Goal: Task Accomplishment & Management: Use online tool/utility

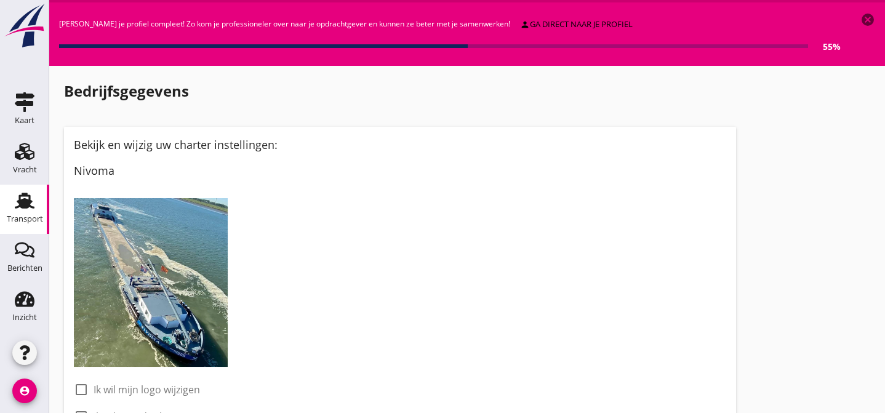
click at [23, 199] on use at bounding box center [25, 201] width 20 height 16
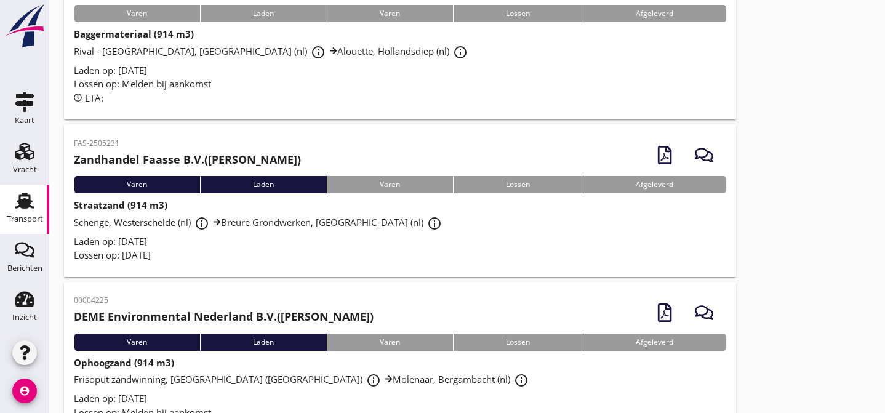
scroll to position [149, 0]
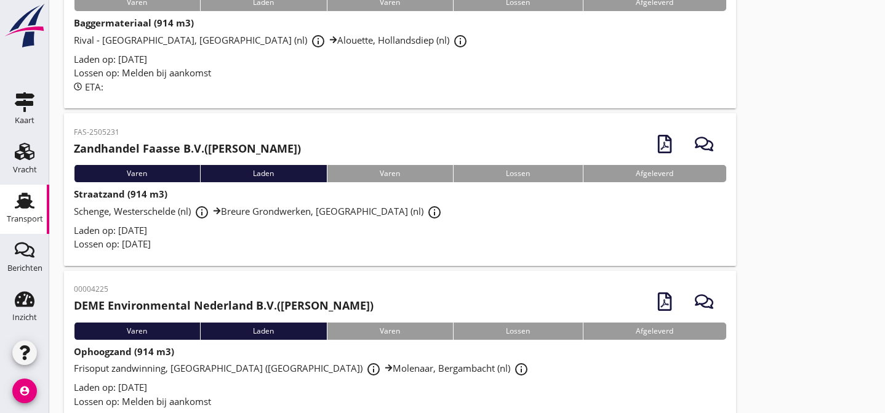
click at [363, 231] on div "Laden op: [DATE]" at bounding box center [400, 230] width 653 height 14
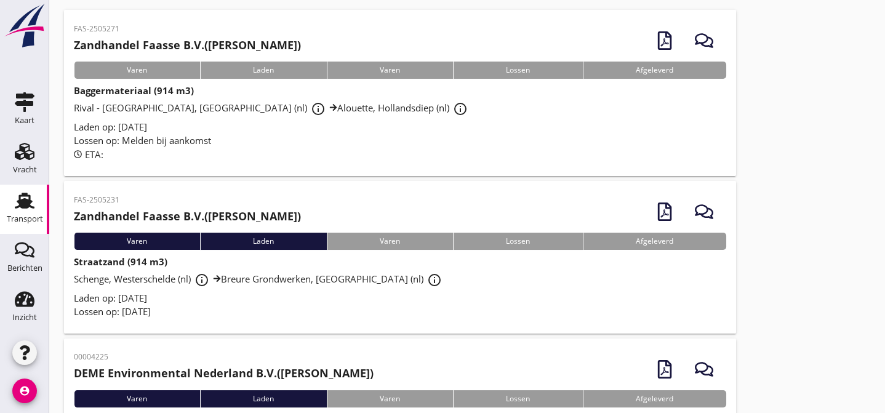
scroll to position [74, 0]
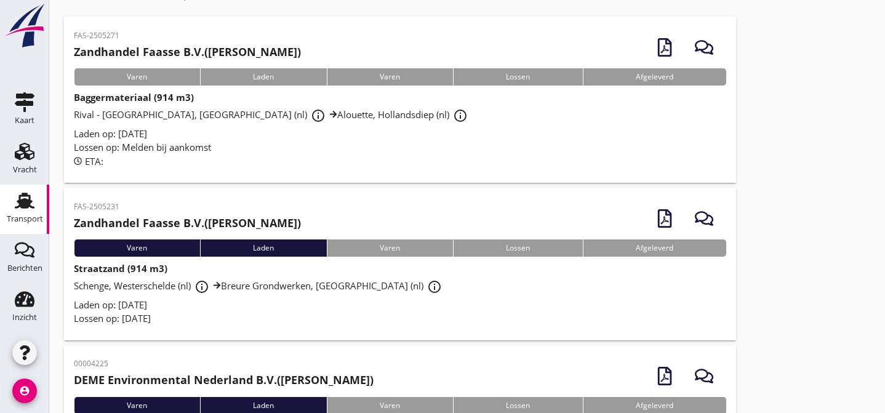
click at [488, 290] on div "Schenge, Westerschelde (nl) info_outline [GEOGRAPHIC_DATA] (nl) info_outline" at bounding box center [400, 287] width 653 height 22
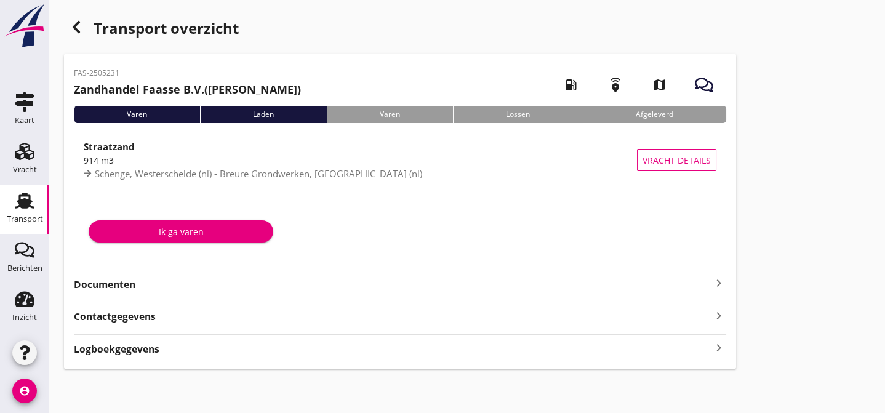
click at [102, 288] on strong "Documenten" at bounding box center [393, 285] width 638 height 14
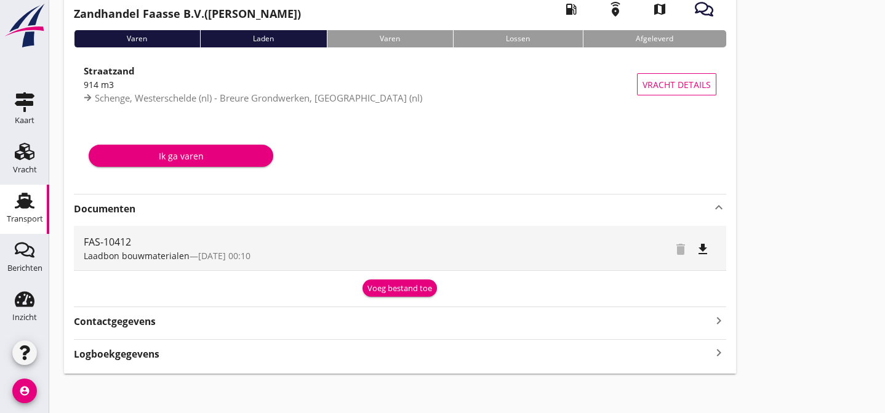
scroll to position [81, 0]
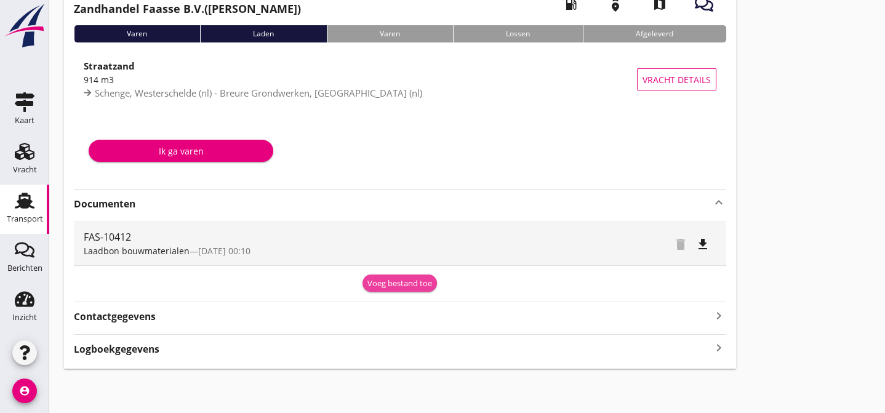
click at [400, 281] on div "Voeg bestand toe" at bounding box center [400, 284] width 65 height 12
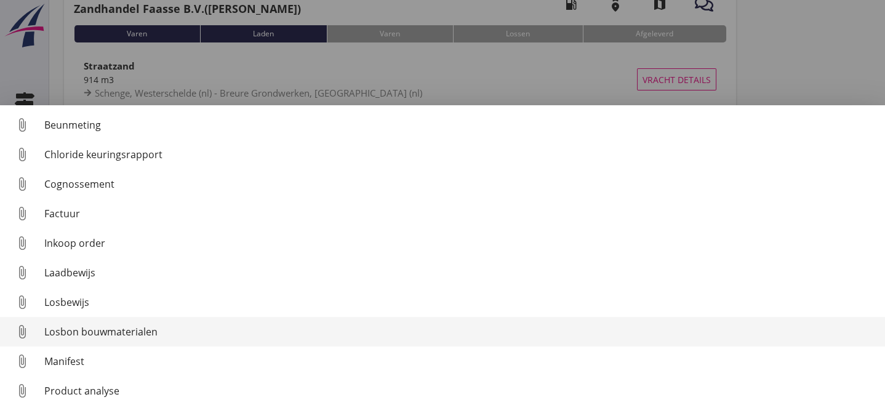
click at [184, 331] on div "Losbon bouwmaterialen" at bounding box center [459, 331] width 831 height 15
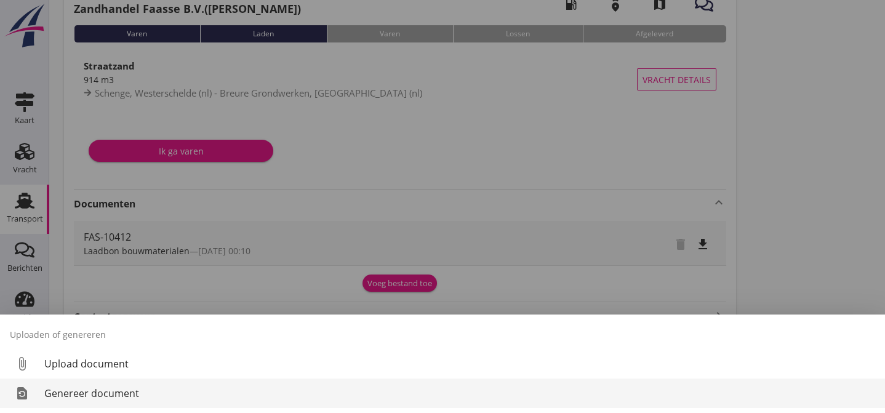
click at [190, 391] on div "Genereer document" at bounding box center [459, 393] width 831 height 15
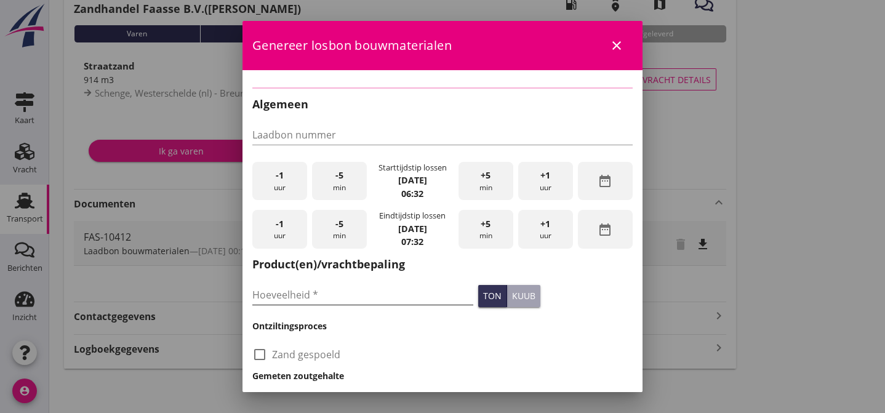
type input "FAS-10412"
type input "914"
checkbox input "true"
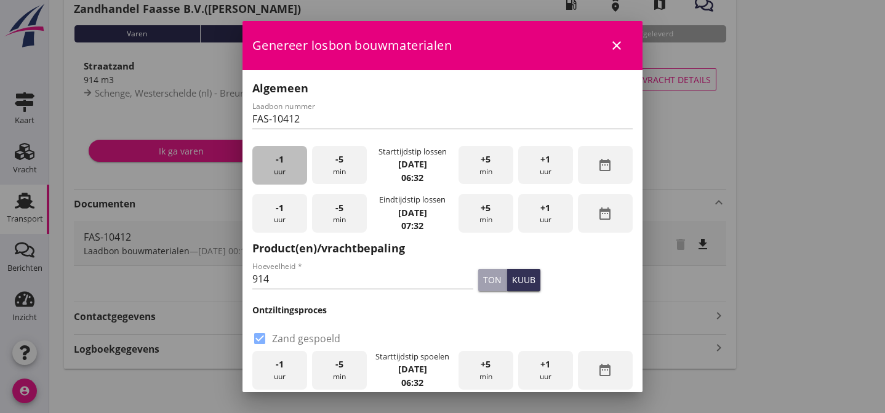
click at [281, 161] on span "-1" at bounding box center [280, 160] width 8 height 14
click at [348, 210] on div "-5 min" at bounding box center [339, 213] width 55 height 39
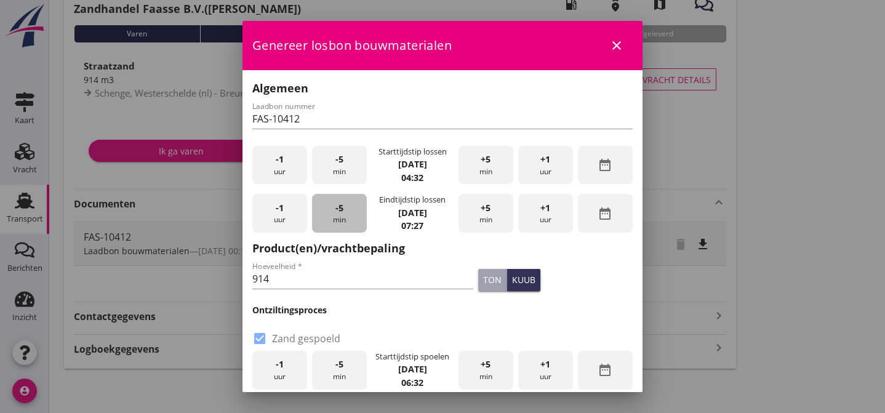
click at [348, 210] on div "-5 min" at bounding box center [339, 213] width 55 height 39
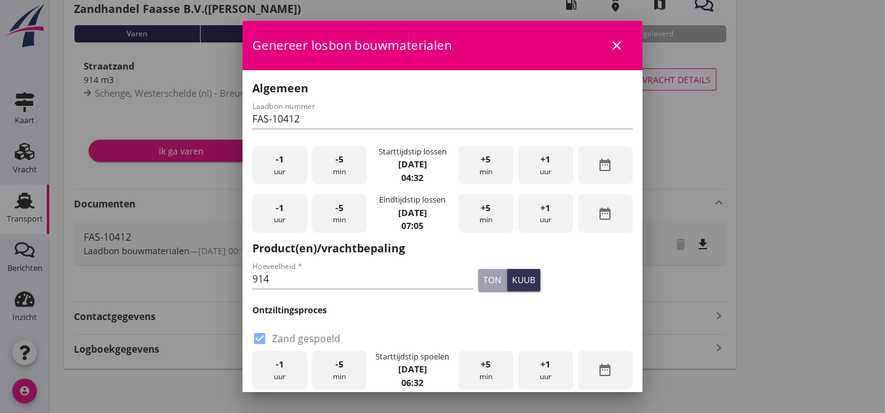
click at [348, 210] on div "-5 min" at bounding box center [339, 213] width 55 height 39
click at [293, 279] on input "914" at bounding box center [362, 279] width 221 height 20
type input "9"
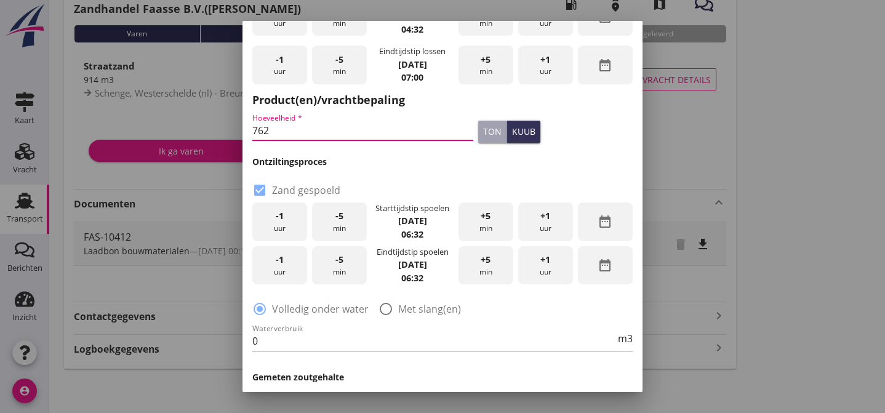
scroll to position [149, 0]
type input "762"
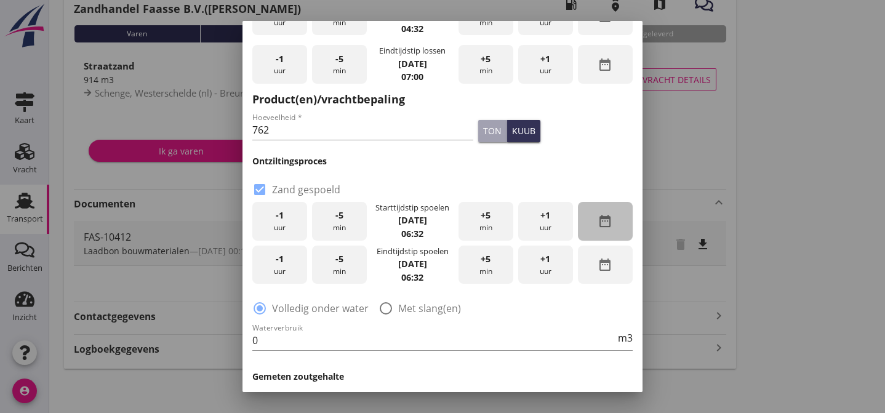
click at [598, 221] on icon "date_range" at bounding box center [605, 221] width 15 height 15
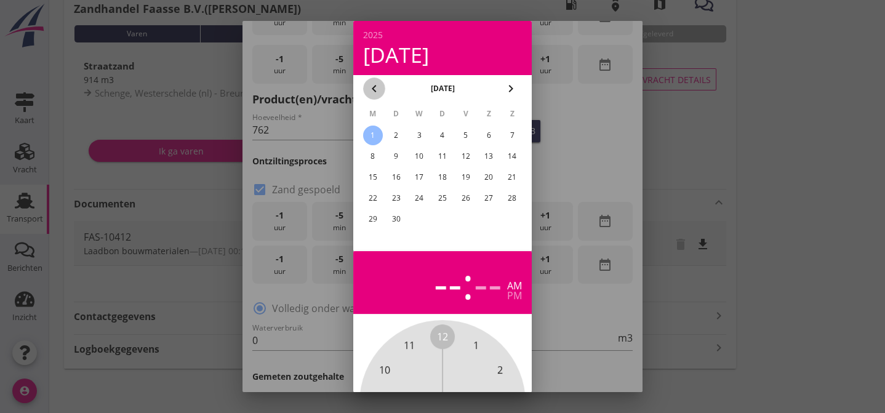
click at [374, 88] on icon "chevron_left" at bounding box center [374, 88] width 15 height 15
click at [467, 219] on div "29" at bounding box center [466, 219] width 20 height 20
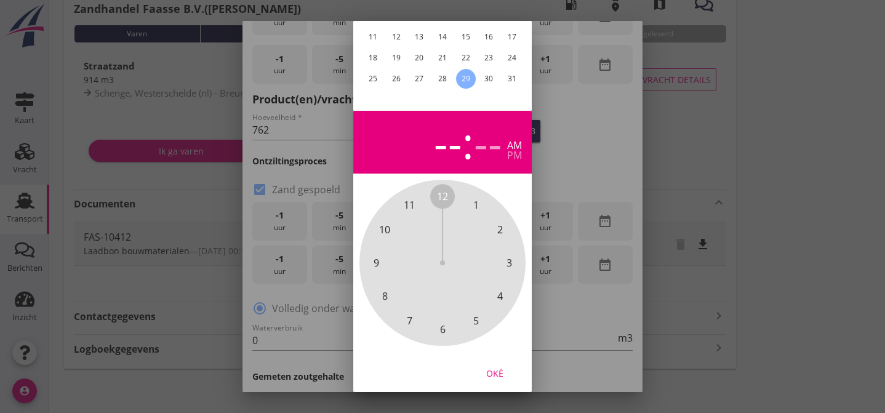
scroll to position [150, 0]
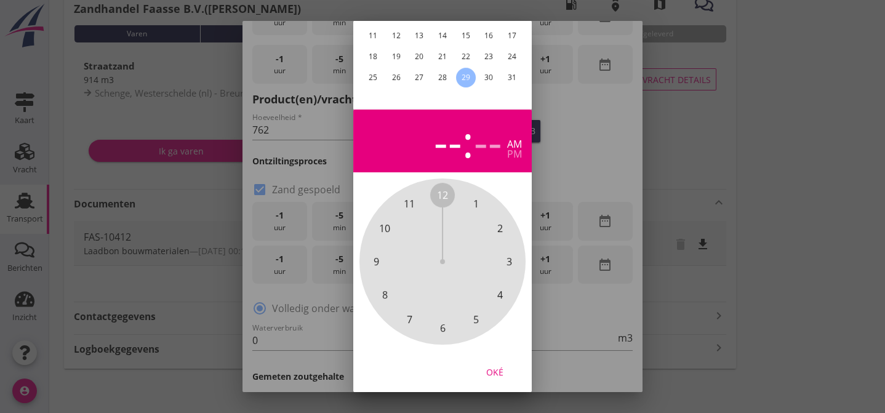
click at [502, 288] on span "4" at bounding box center [500, 295] width 6 height 15
click at [440, 321] on span "30" at bounding box center [442, 328] width 11 height 15
click at [428, 132] on div "4" at bounding box center [429, 140] width 25 height 43
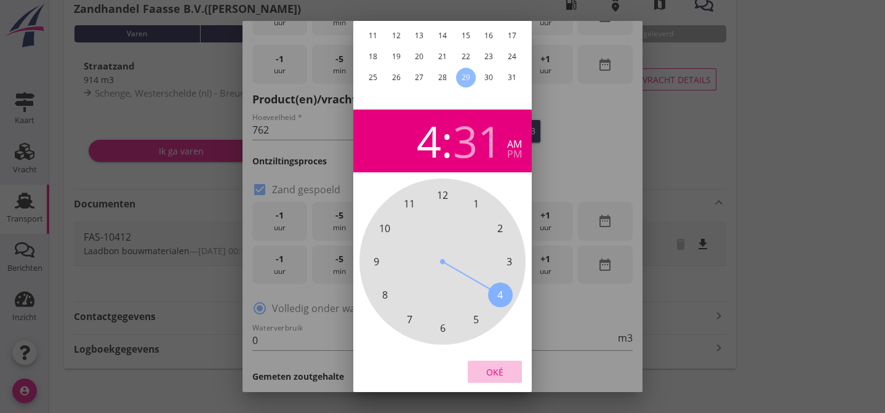
click at [491, 365] on div "Oké" at bounding box center [495, 371] width 34 height 13
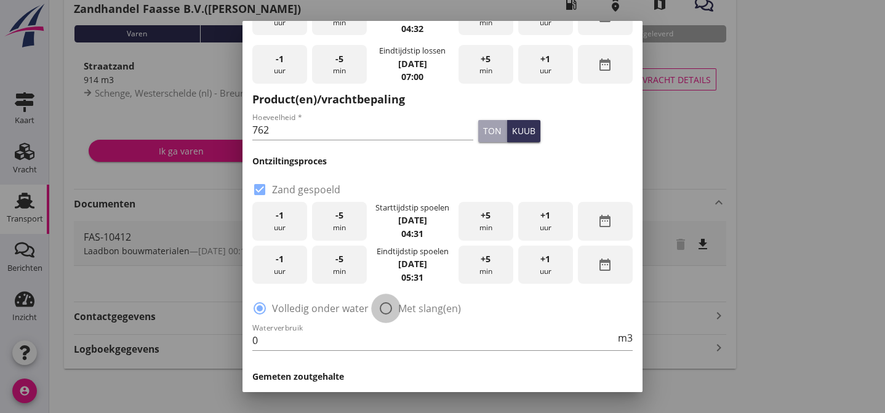
click at [384, 310] on div at bounding box center [386, 308] width 21 height 21
radio input "false"
radio input "true"
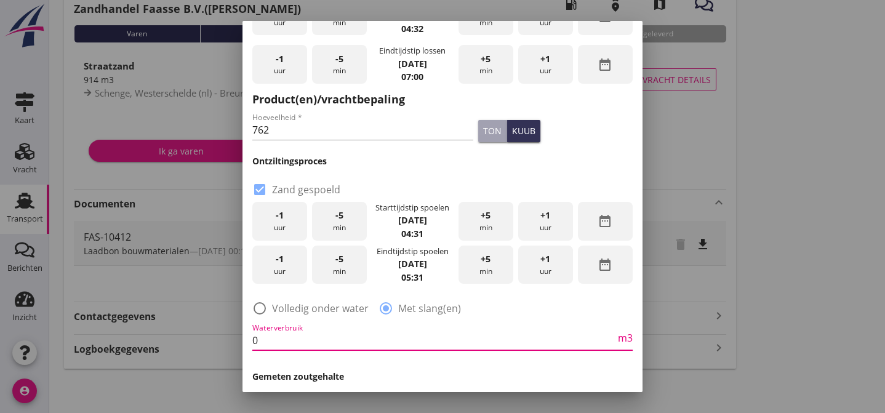
click at [267, 331] on input "0" at bounding box center [433, 341] width 363 height 20
click at [382, 331] on input "300" at bounding box center [433, 341] width 363 height 20
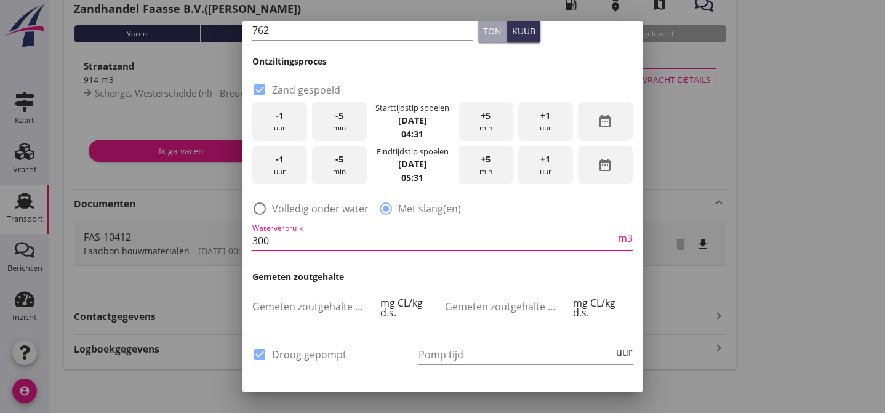
scroll to position [299, 0]
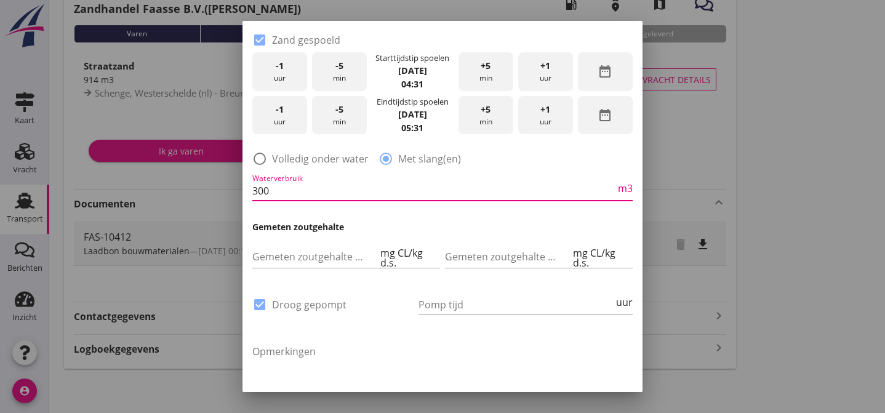
type input "300"
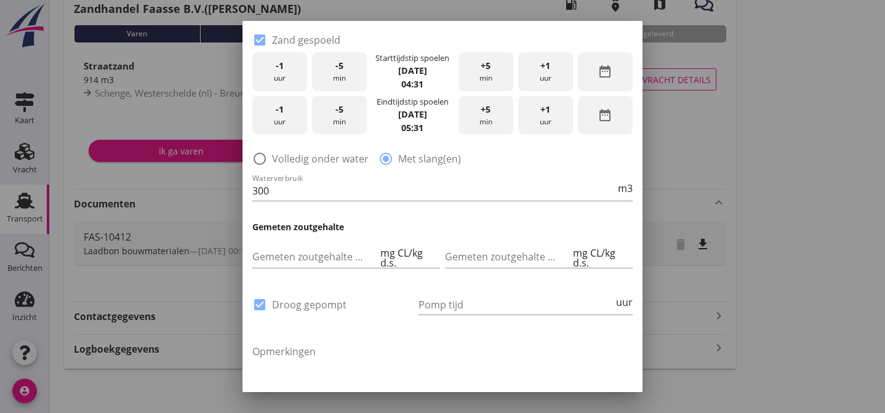
click at [410, 302] on div "check_box Droog gepompt" at bounding box center [332, 311] width 161 height 32
click at [546, 111] on div "+1 uur" at bounding box center [545, 115] width 55 height 39
drag, startPoint x: 435, startPoint y: 305, endPoint x: 425, endPoint y: 313, distance: 13.2
click at [433, 307] on input "Pomp tijd" at bounding box center [516, 305] width 195 height 20
type input "24"
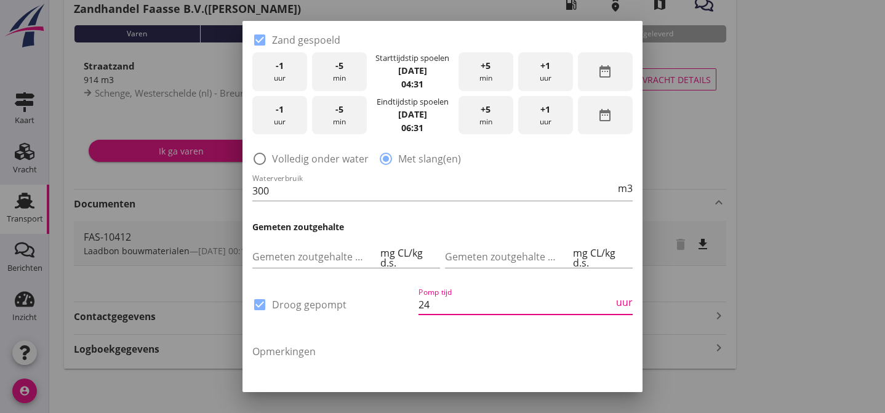
click at [404, 342] on textarea "Opmerkingen" at bounding box center [442, 374] width 380 height 65
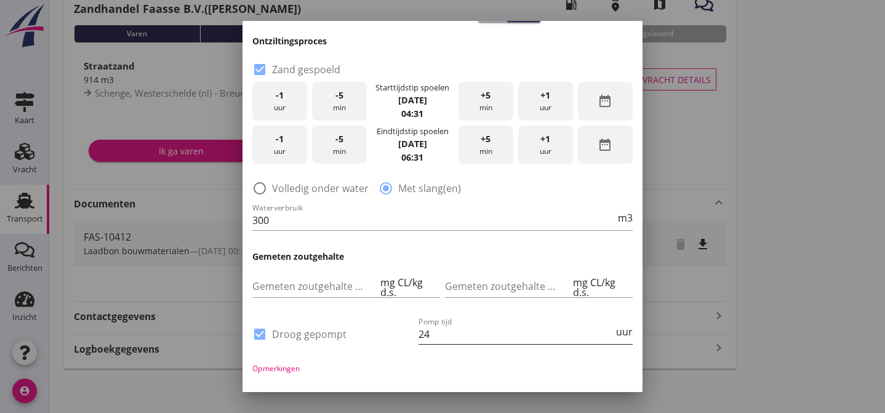
scroll to position [190, 0]
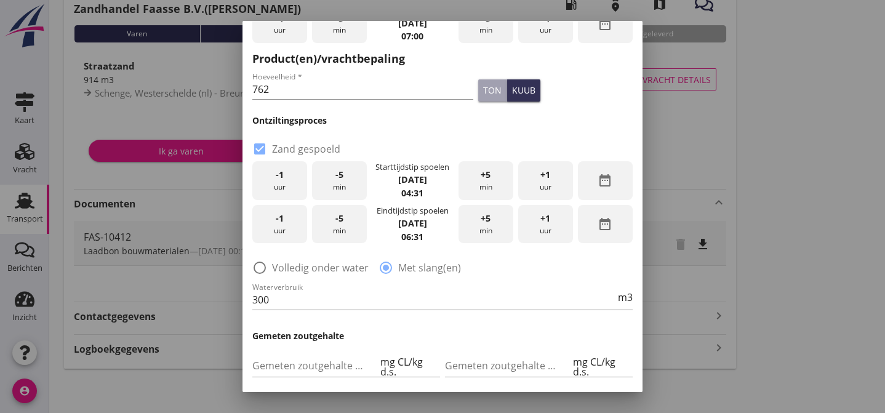
click at [598, 182] on icon "date_range" at bounding box center [605, 180] width 15 height 15
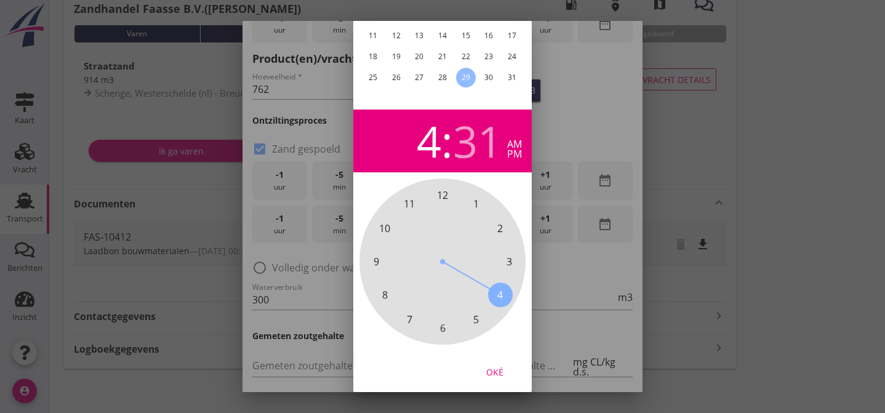
click at [512, 149] on div "pm" at bounding box center [514, 154] width 15 height 10
click at [502, 365] on div "Oké" at bounding box center [495, 371] width 34 height 13
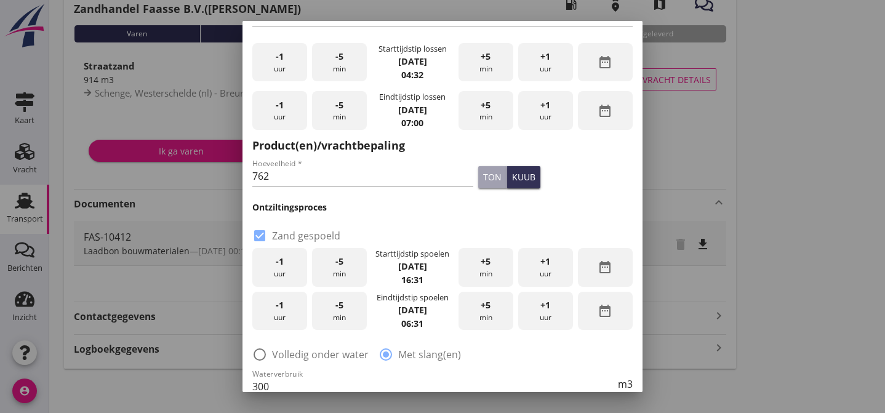
scroll to position [115, 0]
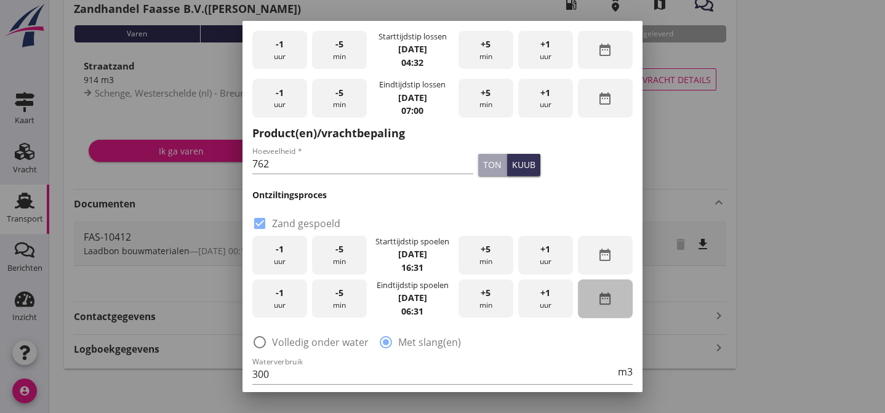
click at [598, 294] on icon "date_range" at bounding box center [605, 298] width 15 height 15
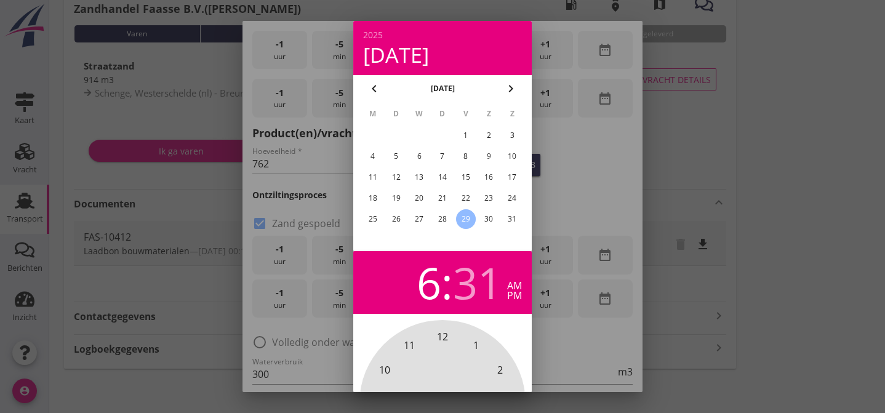
click at [517, 295] on div "pm" at bounding box center [514, 296] width 15 height 10
click at [615, 187] on div at bounding box center [442, 206] width 885 height 413
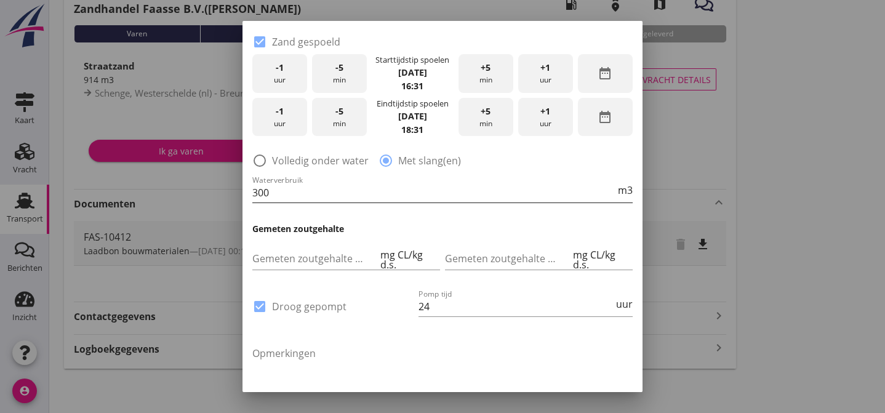
scroll to position [376, 0]
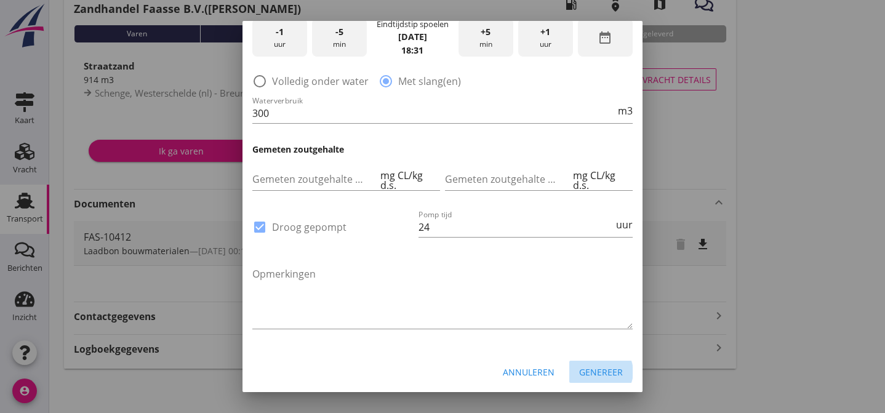
click at [584, 368] on div "Genereer" at bounding box center [601, 372] width 44 height 13
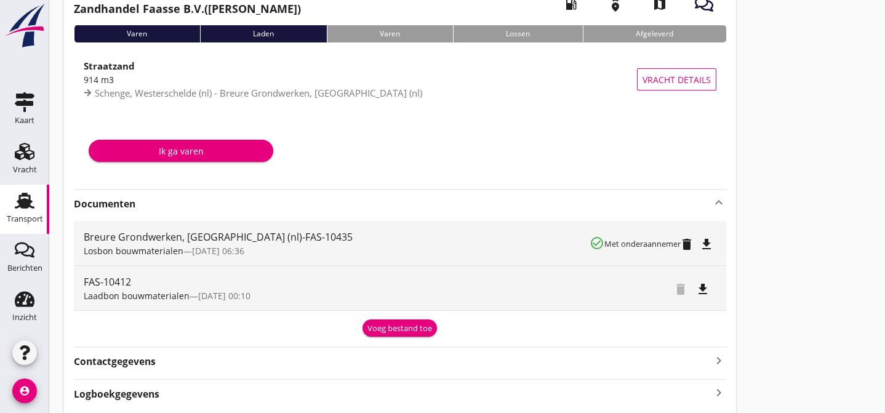
click at [709, 244] on icon "file_download" at bounding box center [706, 244] width 15 height 15
